Goal: Information Seeking & Learning: Learn about a topic

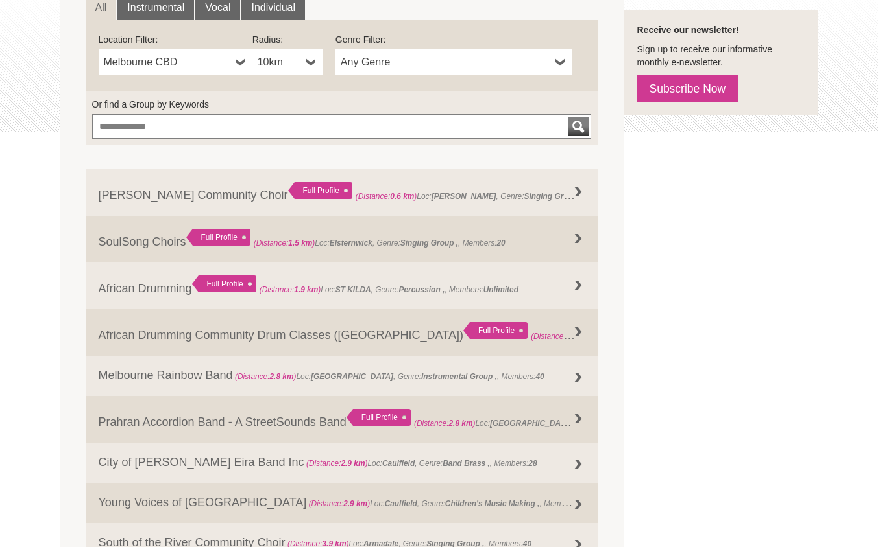
scroll to position [250, 0]
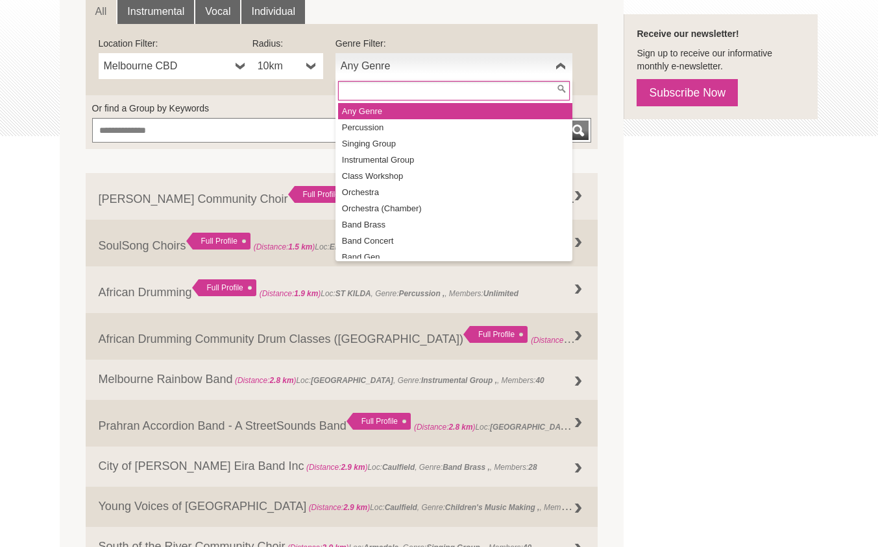
click at [479, 73] on span "Any Genre" at bounding box center [446, 66] width 210 height 16
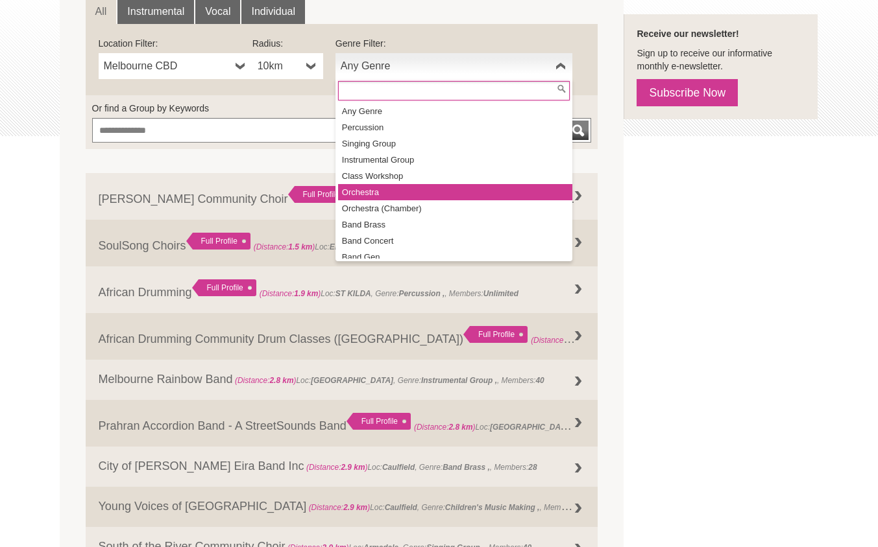
click at [396, 191] on li "Orchestra" at bounding box center [455, 192] width 234 height 16
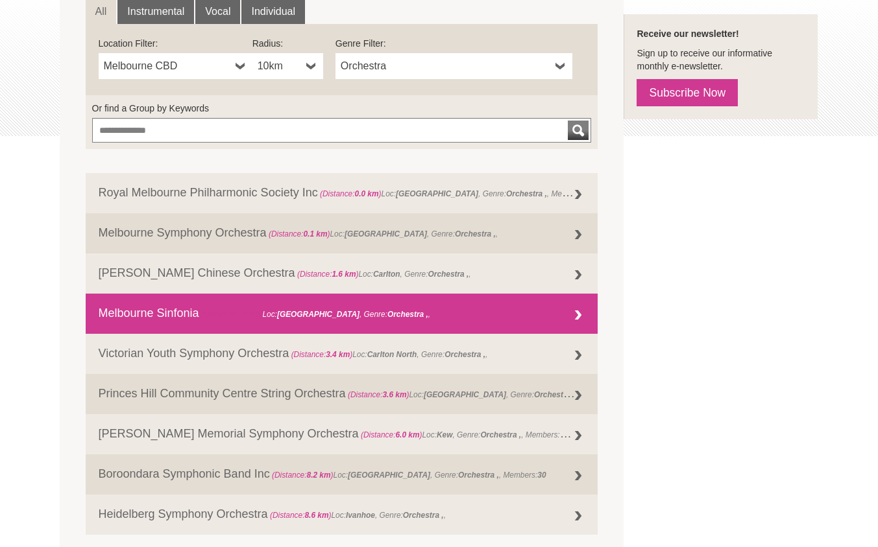
click at [485, 313] on link "Melbourne Sinfonia (Distance: 2.3 km ) Loc: Parkville , Genre: Orchestra ," at bounding box center [342, 314] width 512 height 40
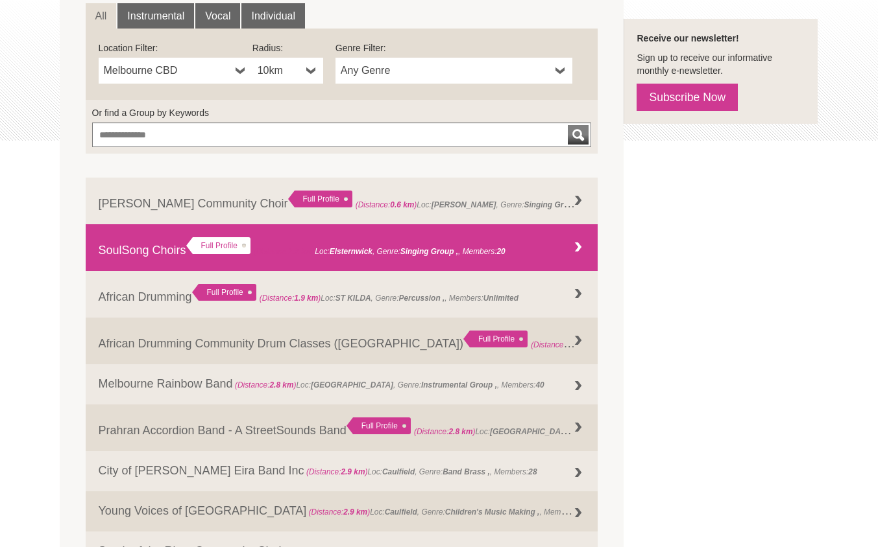
scroll to position [244, 0]
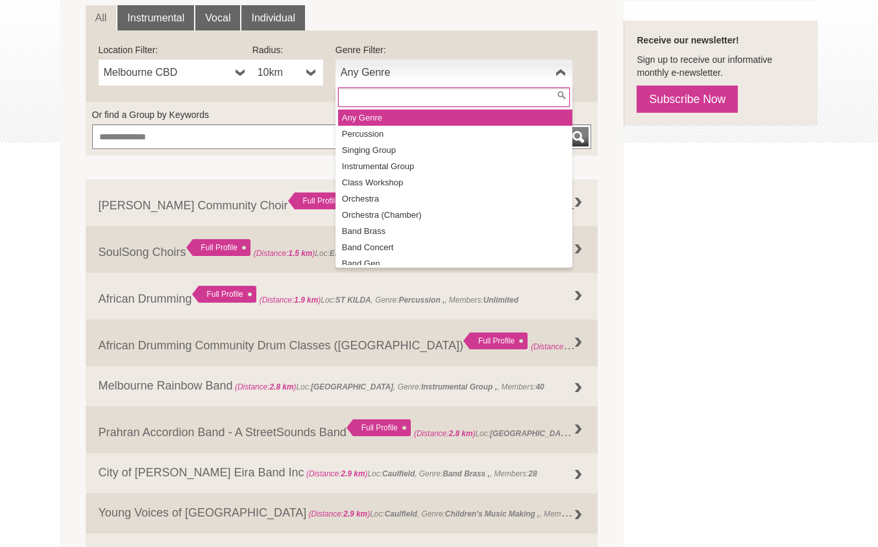
click at [387, 63] on link "Any Genre" at bounding box center [453, 73] width 237 height 26
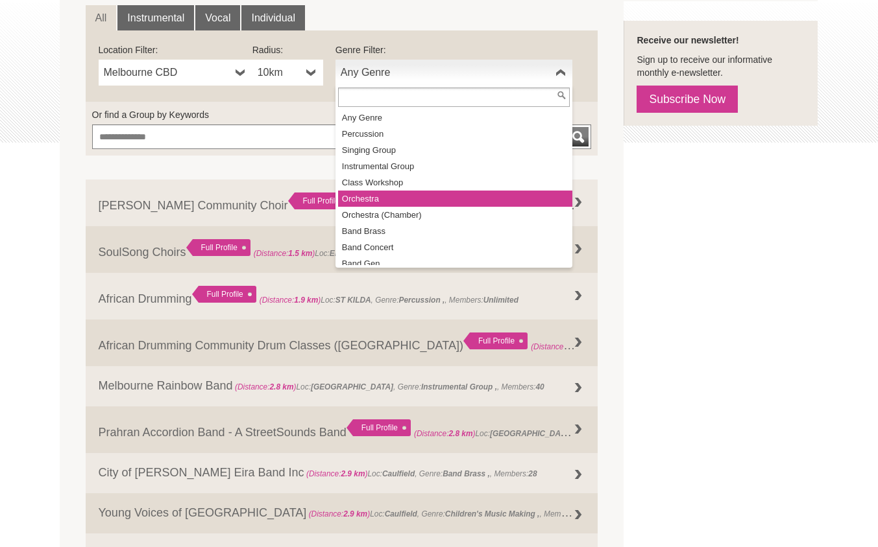
click at [385, 196] on li "Orchestra" at bounding box center [455, 199] width 234 height 16
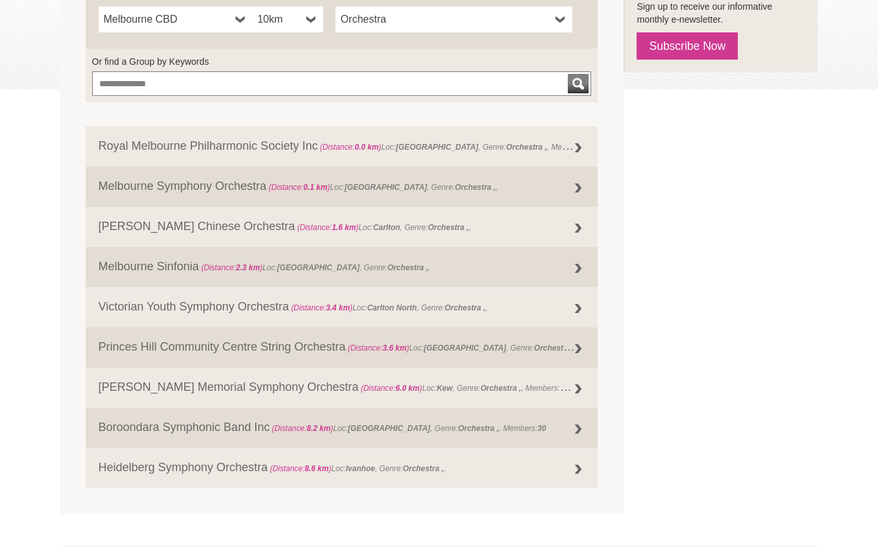
scroll to position [295, 0]
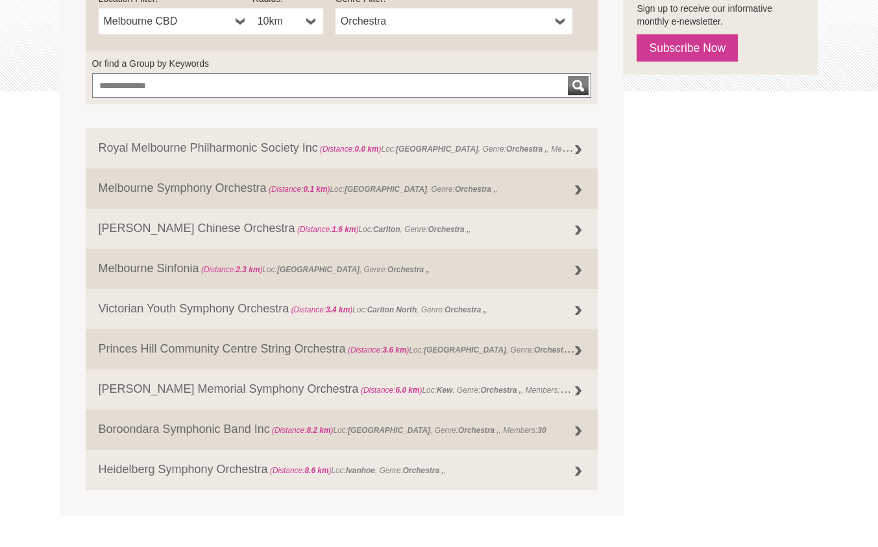
click at [378, 34] on div "Orchestra Any Genre Percussion Singing Group Instrumental Group Class Workshop …" at bounding box center [453, 21] width 237 height 26
click at [381, 32] on link "Orchestra" at bounding box center [453, 21] width 237 height 26
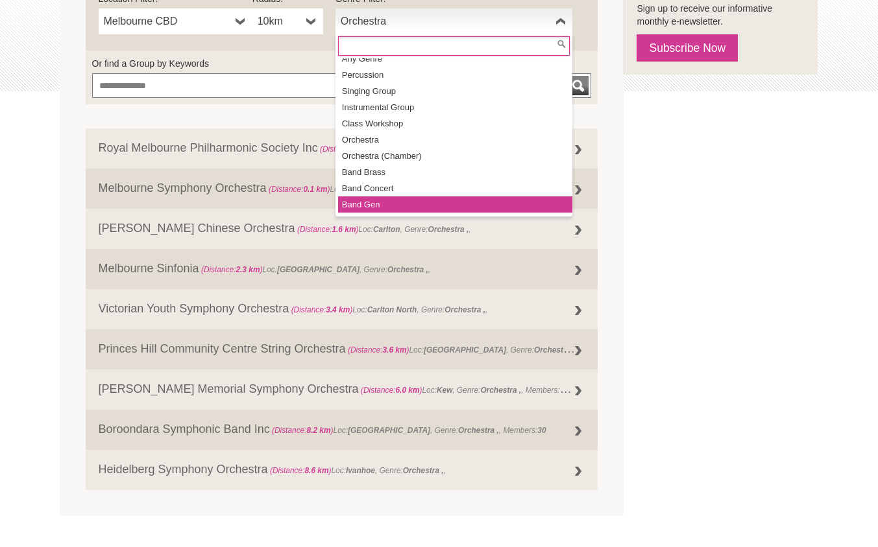
scroll to position [0, 0]
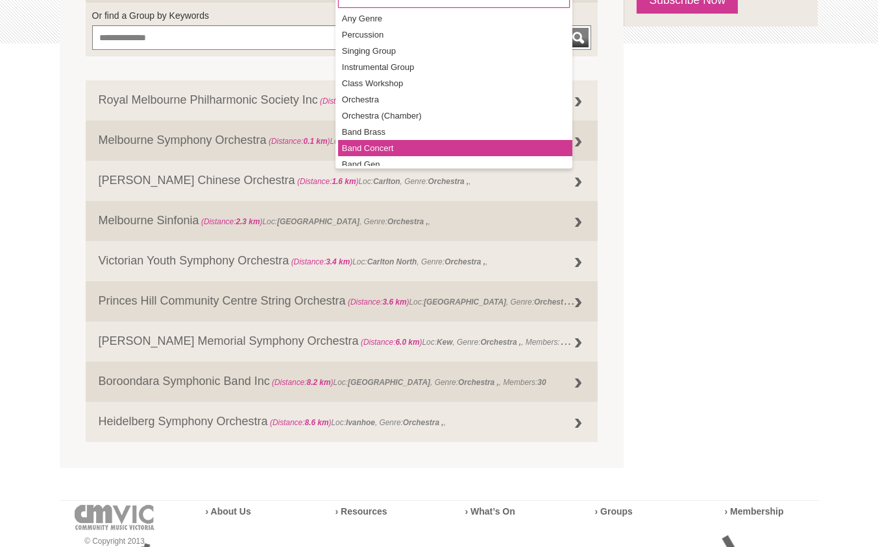
click at [385, 144] on li "Band Concert" at bounding box center [455, 148] width 234 height 16
